Goal: Task Accomplishment & Management: Manage account settings

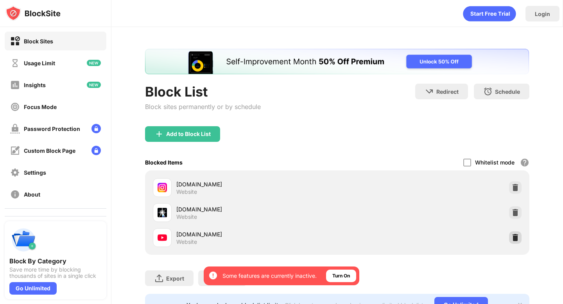
click at [516, 235] on img at bounding box center [516, 238] width 8 height 8
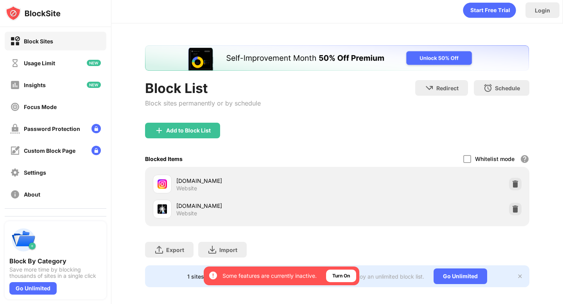
scroll to position [8, 0]
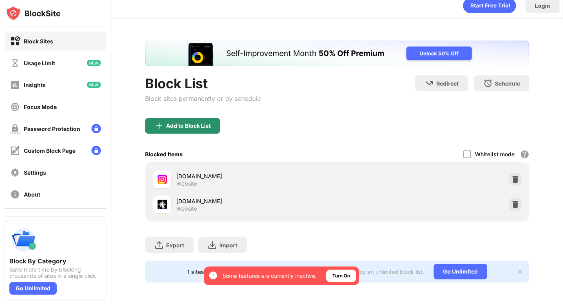
click at [196, 122] on div "Add to Block List" at bounding box center [182, 126] width 75 height 16
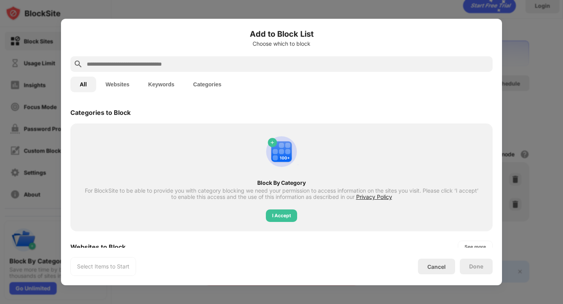
click at [206, 68] on input "text" at bounding box center [288, 63] width 404 height 9
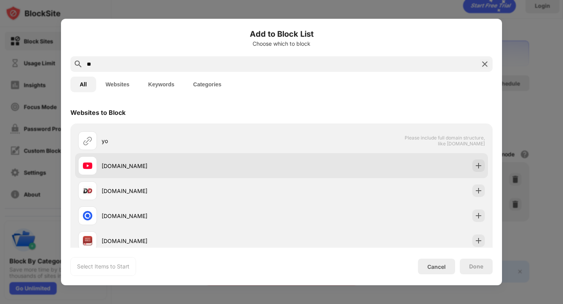
type input "**"
click at [479, 164] on img at bounding box center [479, 166] width 8 height 8
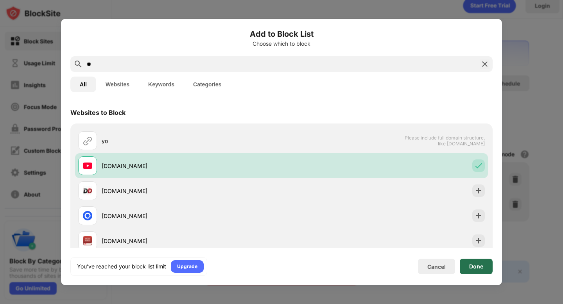
click at [484, 266] on div "Done" at bounding box center [476, 267] width 33 height 16
